Goal: Navigation & Orientation: Find specific page/section

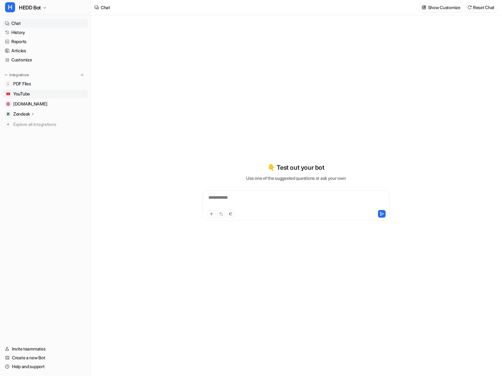
click at [20, 97] on span "YouTube" at bounding box center [21, 94] width 17 height 6
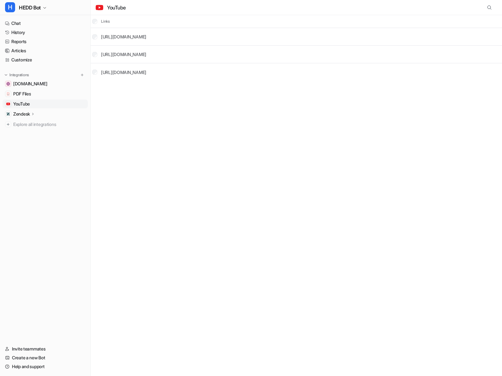
click at [175, 152] on div "YouTube Links [URL][DOMAIN_NAME] [URL][DOMAIN_NAME] [URL][DOMAIN_NAME]" at bounding box center [251, 188] width 502 height 376
click at [15, 113] on p "Zendesk" at bounding box center [21, 114] width 17 height 6
click at [36, 121] on p "Overview" at bounding box center [27, 123] width 19 height 6
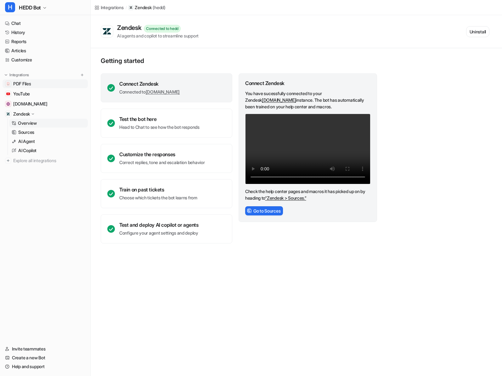
click at [36, 83] on link "PDF Files" at bounding box center [45, 83] width 85 height 9
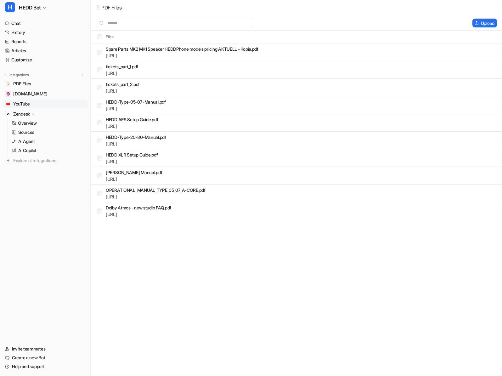
click at [37, 101] on link "YouTube" at bounding box center [45, 103] width 85 height 9
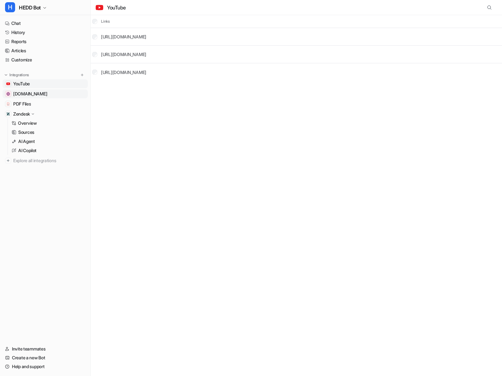
click at [37, 93] on link "[DOMAIN_NAME]" at bounding box center [45, 93] width 85 height 9
